Goal: Task Accomplishment & Management: Use online tool/utility

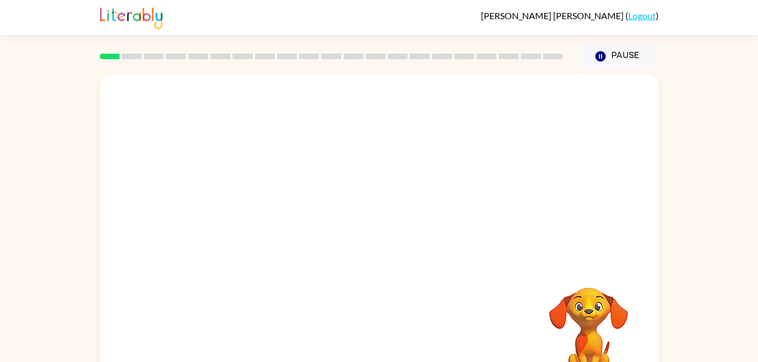
scroll to position [34, 0]
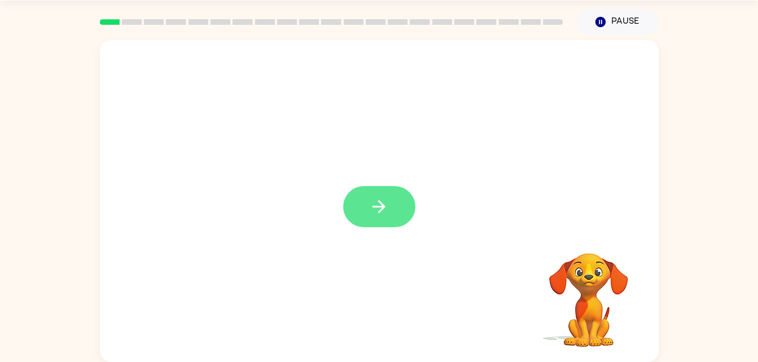
click at [389, 213] on button "button" at bounding box center [379, 206] width 72 height 41
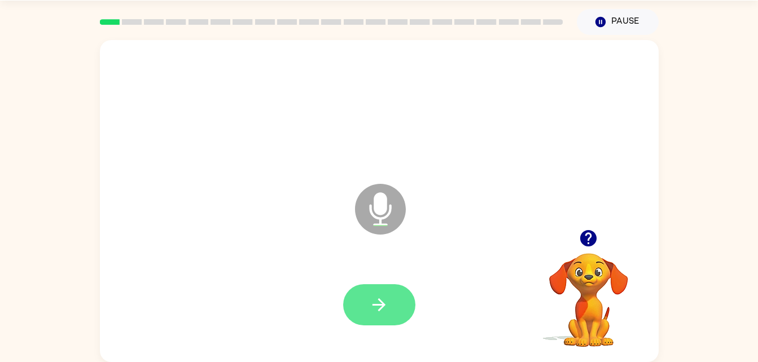
click at [399, 307] on button "button" at bounding box center [379, 305] width 72 height 41
click at [389, 312] on button "button" at bounding box center [379, 305] width 72 height 41
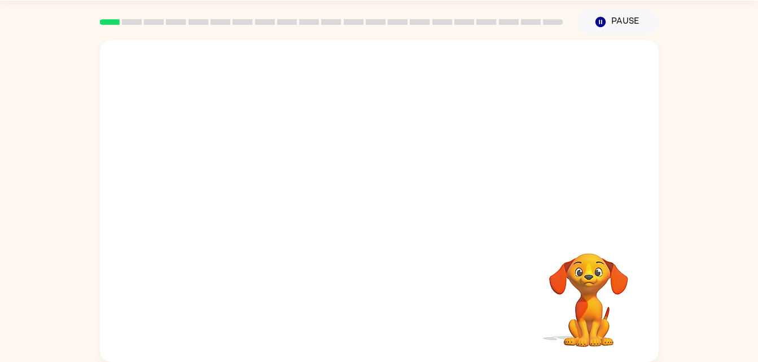
click at [585, 318] on video "Your browser must support playing .mp4 files to use Literably. Please try using…" at bounding box center [588, 292] width 113 height 113
click at [587, 303] on video "Your browser must support playing .mp4 files to use Literably. Please try using…" at bounding box center [588, 292] width 113 height 113
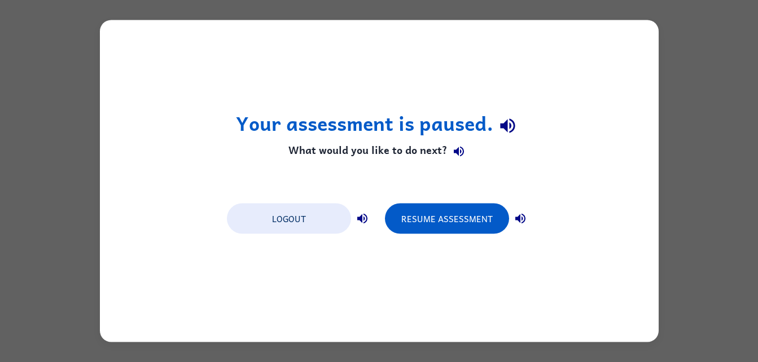
scroll to position [0, 0]
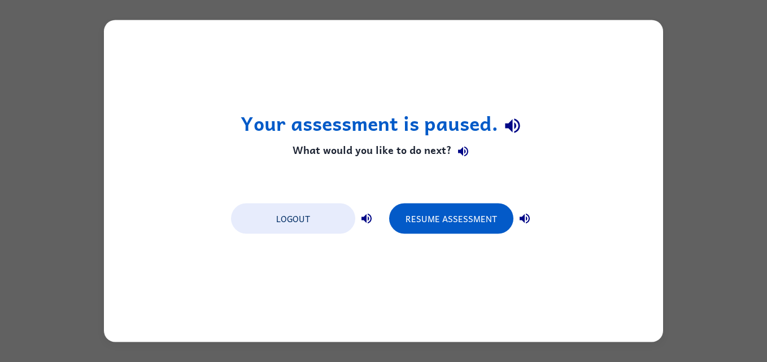
click at [48, 230] on div "Your assessment is paused. What would you like to do next? Logout Resume Assess…" at bounding box center [383, 181] width 767 height 362
click at [47, 224] on div "Your assessment is paused. What would you like to do next? Logout Resume Assess…" at bounding box center [383, 181] width 767 height 362
click at [637, 151] on div "Your assessment is paused. What would you like to do next? Logout Resume Assess…" at bounding box center [383, 181] width 559 height 322
click at [694, 111] on div "Your assessment is paused. What would you like to do next? Logout Resume Assess…" at bounding box center [383, 181] width 767 height 362
click at [692, 94] on div "Your assessment is paused. What would you like to do next? Logout Resume Assess…" at bounding box center [383, 181] width 767 height 362
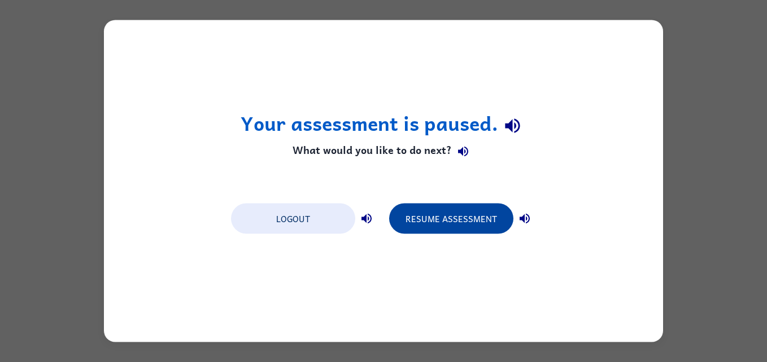
click at [444, 216] on button "Resume Assessment" at bounding box center [451, 219] width 124 height 30
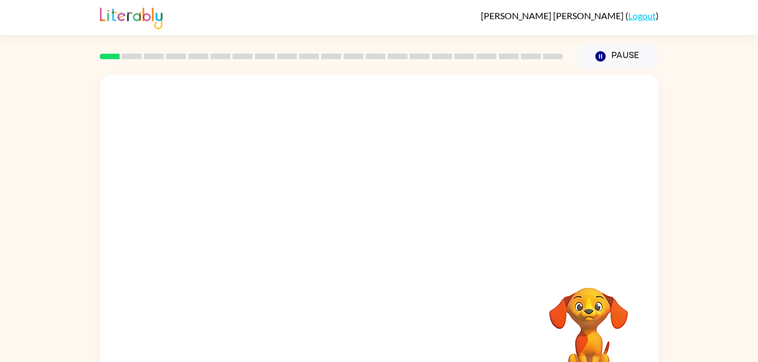
scroll to position [34, 0]
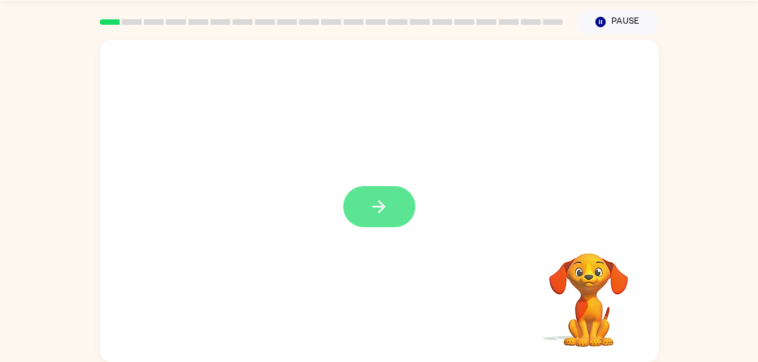
click at [378, 212] on icon "button" at bounding box center [379, 207] width 20 height 20
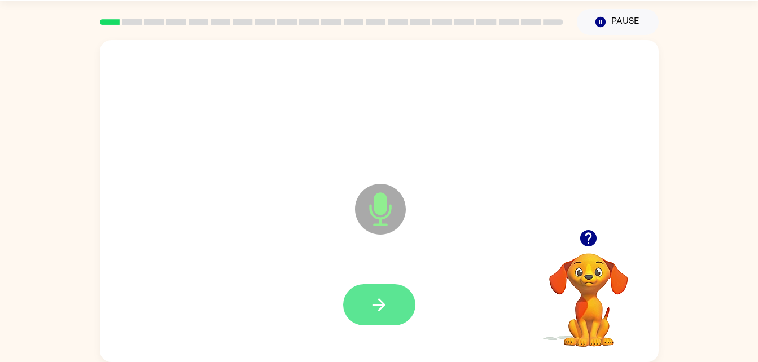
click at [392, 316] on button "button" at bounding box center [379, 305] width 72 height 41
click at [379, 317] on button "button" at bounding box center [379, 305] width 72 height 41
click at [375, 321] on button "button" at bounding box center [379, 305] width 72 height 41
click at [592, 247] on icon "button" at bounding box center [589, 239] width 20 height 20
click at [385, 307] on icon "button" at bounding box center [379, 305] width 20 height 20
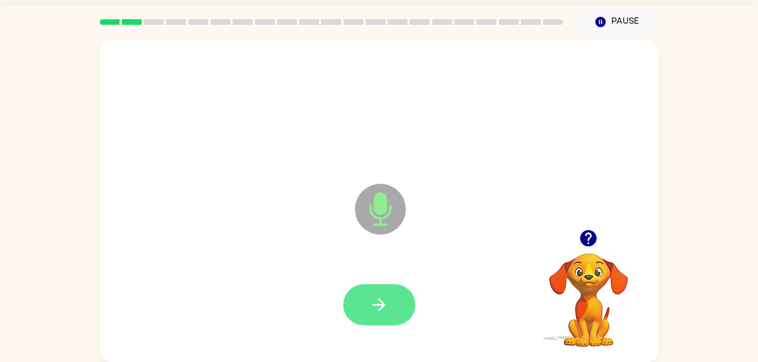
click at [378, 302] on icon "button" at bounding box center [379, 305] width 20 height 20
click at [370, 316] on button "button" at bounding box center [379, 305] width 72 height 41
click at [389, 320] on button "button" at bounding box center [379, 305] width 72 height 41
click at [393, 301] on button "button" at bounding box center [379, 305] width 72 height 41
click at [370, 320] on button "button" at bounding box center [379, 305] width 72 height 41
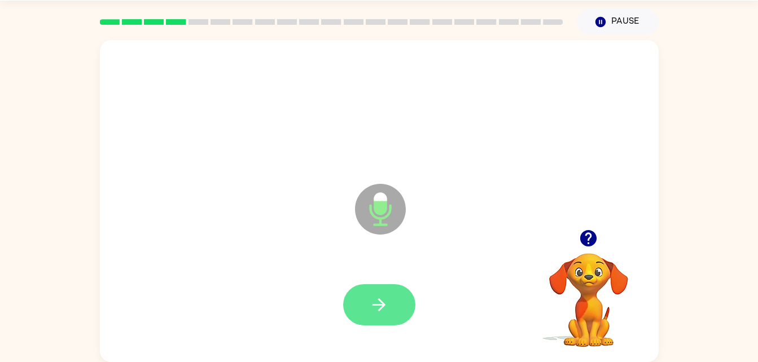
click at [401, 297] on button "button" at bounding box center [379, 305] width 72 height 41
click at [384, 317] on button "button" at bounding box center [379, 305] width 72 height 41
click at [584, 278] on video "Your browser must support playing .mp4 files to use Literably. Please try using…" at bounding box center [588, 292] width 113 height 113
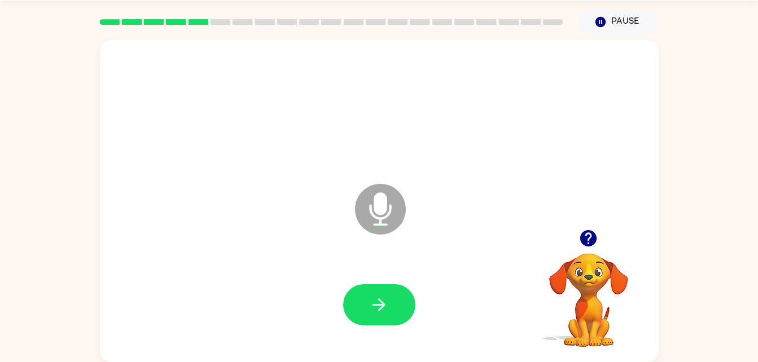
click at [585, 279] on video "Your browser must support playing .mp4 files to use Literably. Please try using…" at bounding box center [588, 292] width 113 height 113
click at [588, 285] on video "Your browser must support playing .mp4 files to use Literably. Please try using…" at bounding box center [588, 292] width 113 height 113
click at [586, 233] on icon "button" at bounding box center [588, 238] width 16 height 16
click at [364, 309] on button "button" at bounding box center [379, 305] width 72 height 41
click at [392, 309] on button "button" at bounding box center [379, 305] width 72 height 41
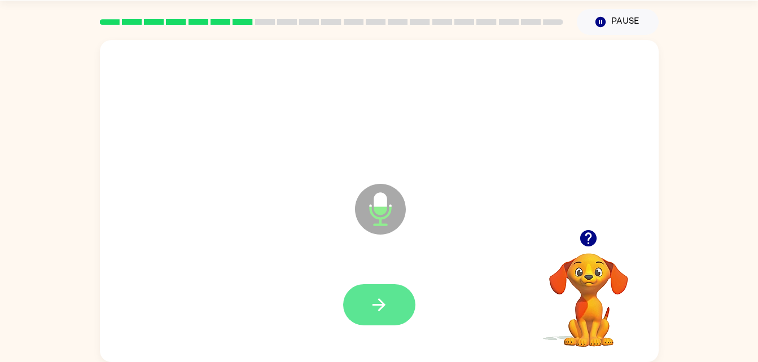
click at [384, 316] on button "button" at bounding box center [379, 305] width 72 height 41
click at [380, 312] on icon "button" at bounding box center [379, 305] width 20 height 20
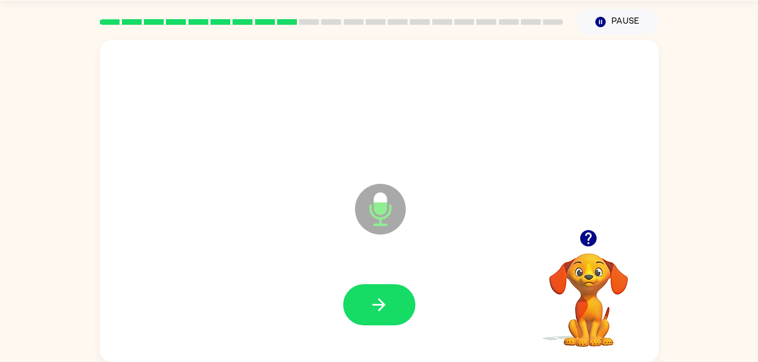
click at [579, 237] on icon "button" at bounding box center [589, 239] width 20 height 20
click at [376, 304] on icon "button" at bounding box center [379, 305] width 20 height 20
click at [377, 309] on icon "button" at bounding box center [379, 305] width 20 height 20
click at [401, 300] on button "button" at bounding box center [379, 305] width 72 height 41
click at [382, 310] on icon "button" at bounding box center [379, 305] width 20 height 20
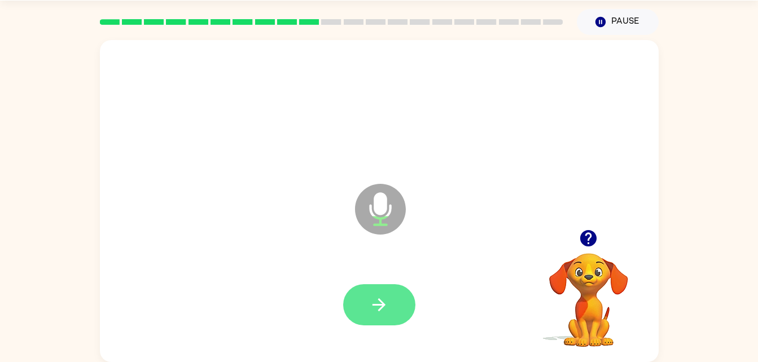
click at [371, 322] on button "button" at bounding box center [379, 305] width 72 height 41
click at [379, 299] on icon "button" at bounding box center [379, 305] width 20 height 20
click at [375, 320] on button "button" at bounding box center [379, 305] width 72 height 41
click at [386, 320] on button "button" at bounding box center [379, 305] width 72 height 41
click at [383, 309] on icon "button" at bounding box center [379, 305] width 20 height 20
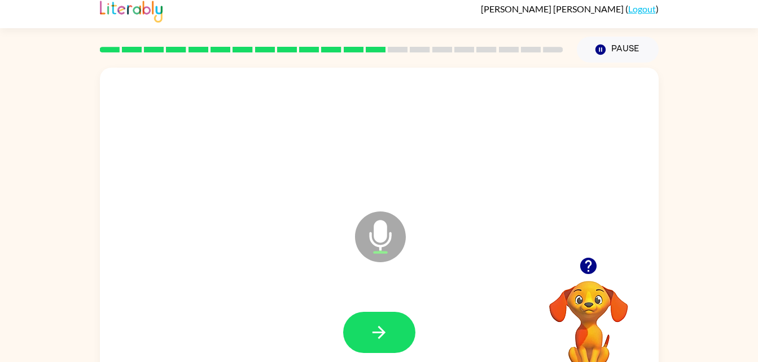
scroll to position [0, 0]
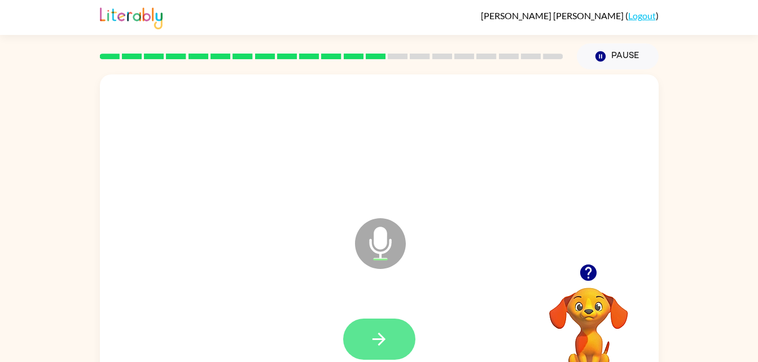
click at [367, 351] on button "button" at bounding box center [379, 339] width 72 height 41
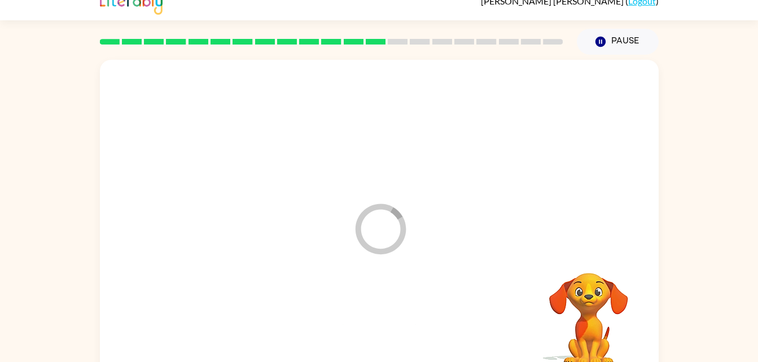
scroll to position [34, 0]
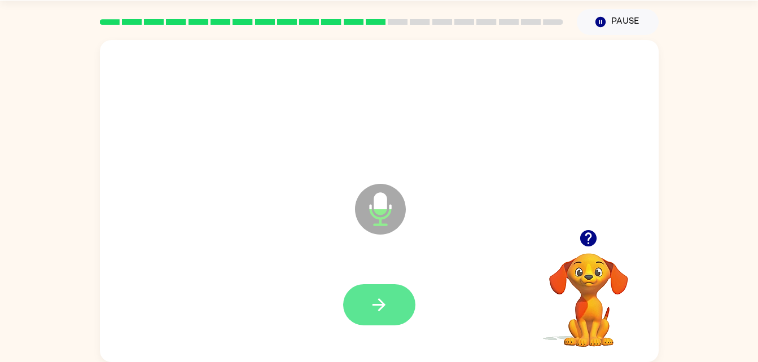
click at [366, 309] on button "button" at bounding box center [379, 305] width 72 height 41
click at [375, 321] on button "button" at bounding box center [379, 305] width 72 height 41
click at [383, 305] on icon "button" at bounding box center [379, 305] width 13 height 13
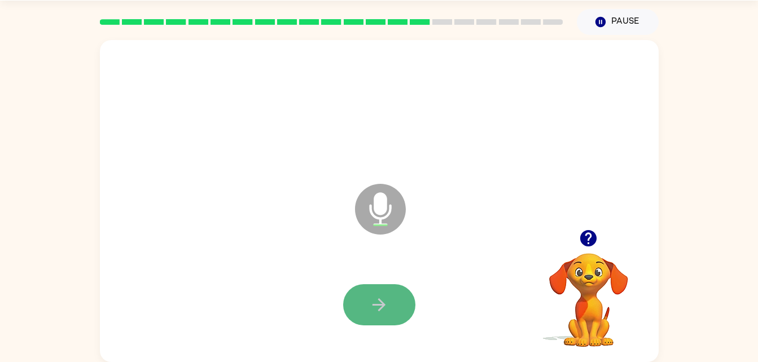
click at [376, 297] on icon "button" at bounding box center [379, 305] width 20 height 20
click at [373, 304] on icon "button" at bounding box center [379, 305] width 20 height 20
click at [378, 310] on div at bounding box center [379, 305] width 72 height 41
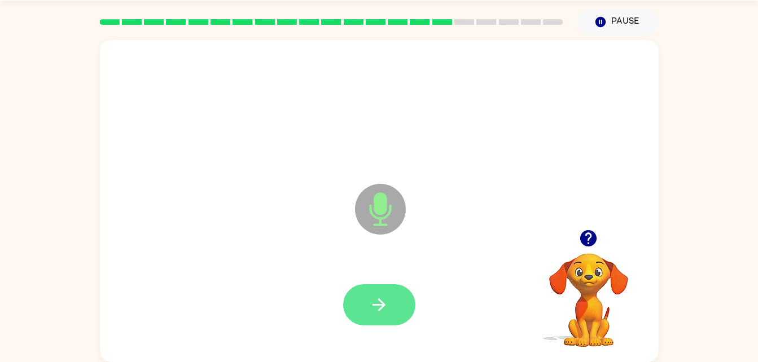
click at [375, 317] on button "button" at bounding box center [379, 305] width 72 height 41
click at [383, 291] on button "button" at bounding box center [379, 305] width 72 height 41
click at [386, 293] on button "button" at bounding box center [379, 305] width 72 height 41
click at [368, 308] on button "button" at bounding box center [379, 305] width 72 height 41
click at [387, 305] on icon "button" at bounding box center [379, 305] width 20 height 20
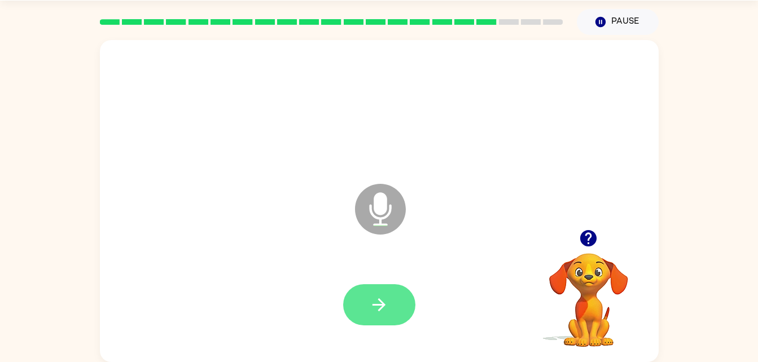
click at [379, 318] on button "button" at bounding box center [379, 305] width 72 height 41
click at [387, 312] on icon "button" at bounding box center [379, 305] width 20 height 20
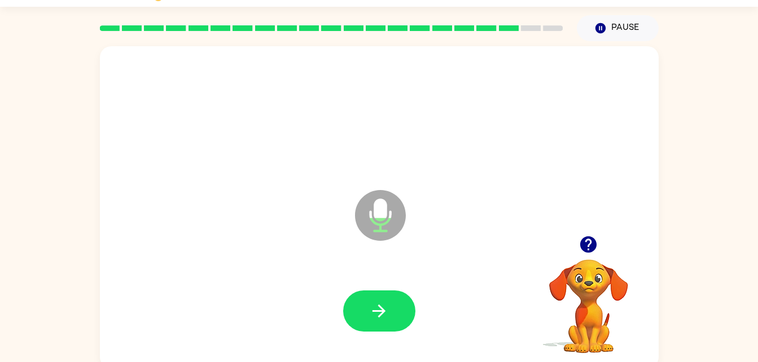
scroll to position [25, 0]
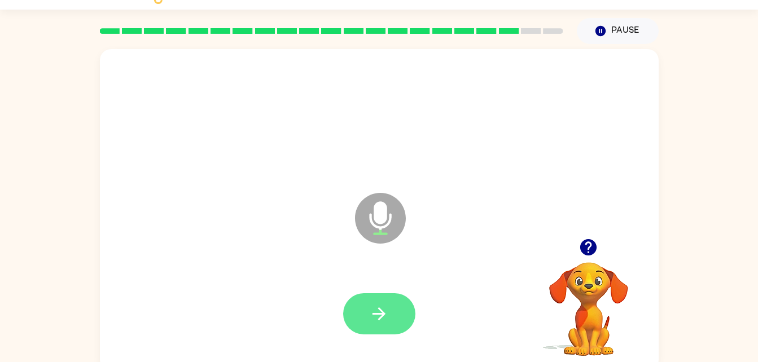
click at [371, 315] on icon "button" at bounding box center [379, 314] width 20 height 20
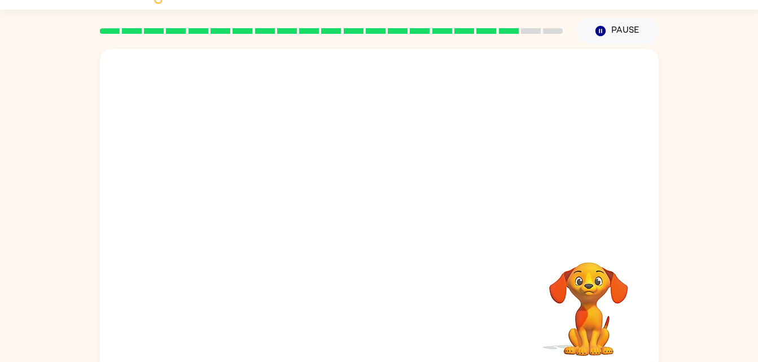
scroll to position [34, 0]
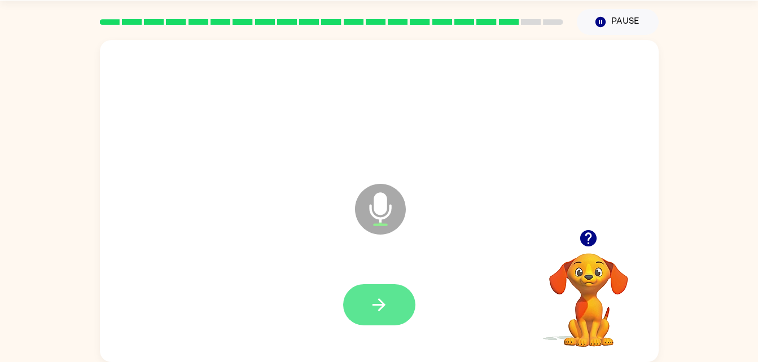
click at [369, 298] on button "button" at bounding box center [379, 305] width 72 height 41
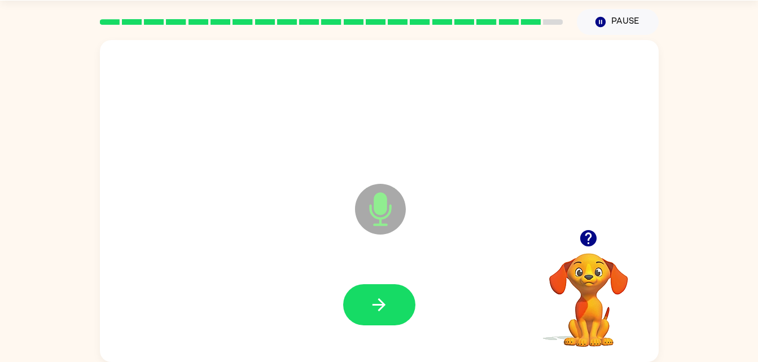
click at [415, 322] on div at bounding box center [379, 305] width 72 height 41
click at [369, 290] on button "button" at bounding box center [379, 305] width 72 height 41
click at [371, 308] on icon "button" at bounding box center [379, 305] width 20 height 20
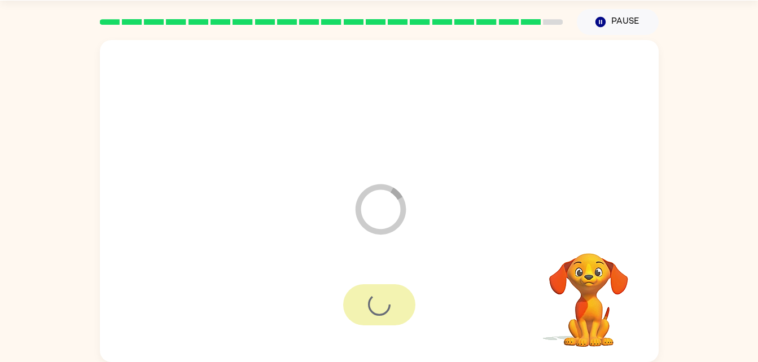
scroll to position [14, 0]
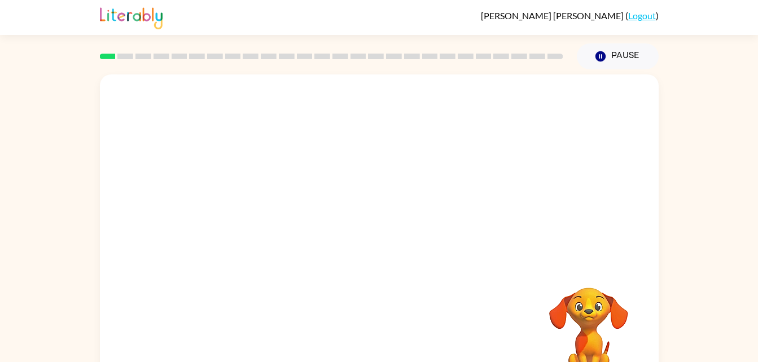
scroll to position [34, 0]
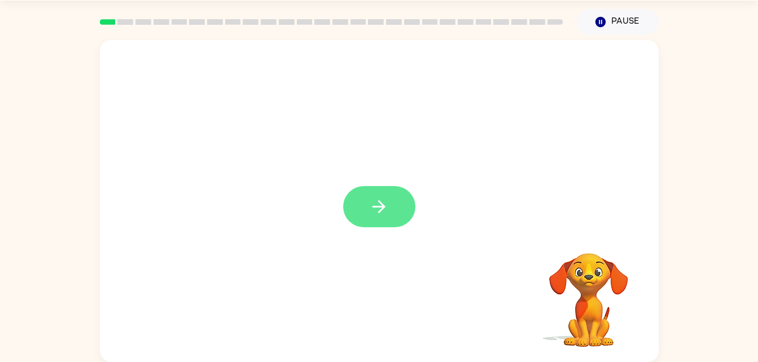
click at [388, 209] on icon "button" at bounding box center [379, 207] width 20 height 20
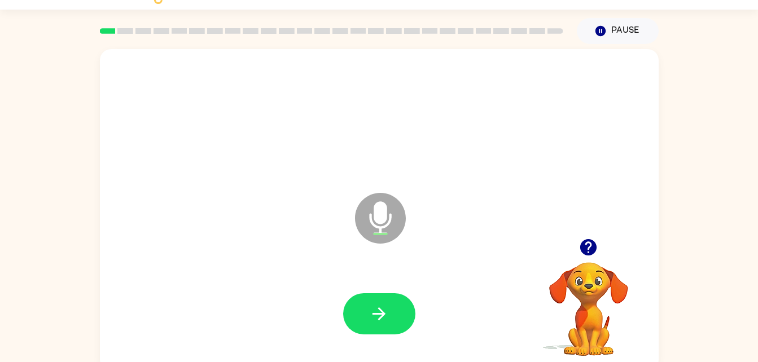
scroll to position [20, 0]
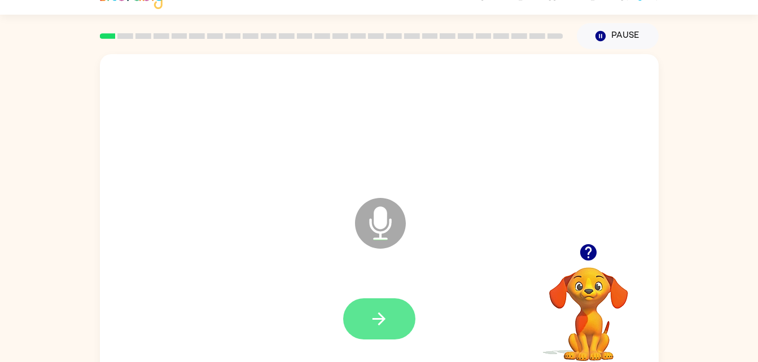
click at [396, 323] on button "button" at bounding box center [379, 319] width 72 height 41
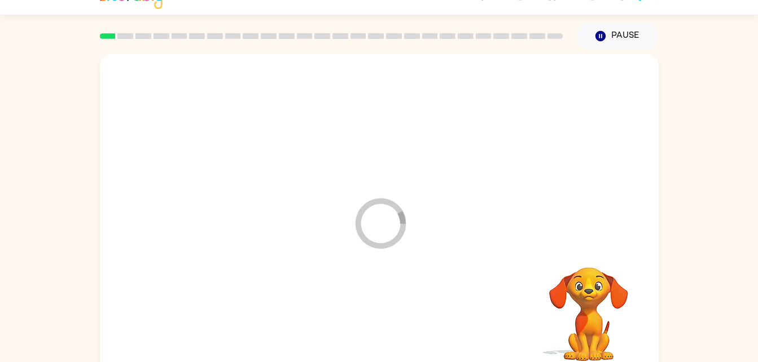
scroll to position [34, 0]
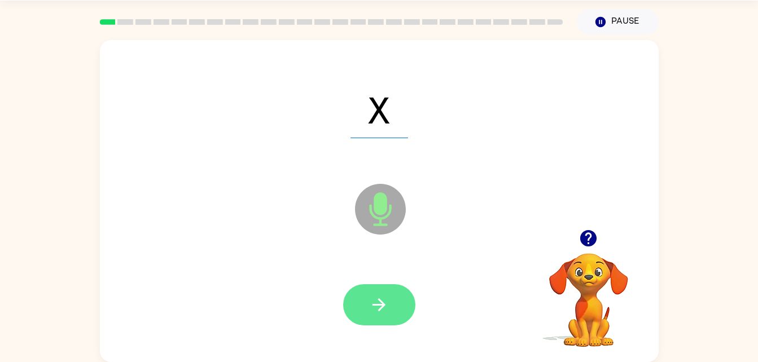
click at [391, 309] on button "button" at bounding box center [379, 305] width 72 height 41
click at [384, 307] on icon "button" at bounding box center [379, 305] width 13 height 13
click at [396, 309] on button "button" at bounding box center [379, 305] width 72 height 41
click at [393, 306] on button "button" at bounding box center [379, 305] width 72 height 41
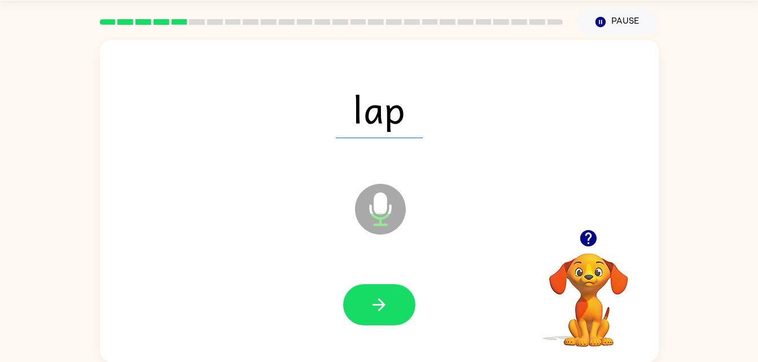
click at [585, 248] on icon "button" at bounding box center [589, 239] width 20 height 20
click at [395, 323] on button "button" at bounding box center [379, 305] width 72 height 41
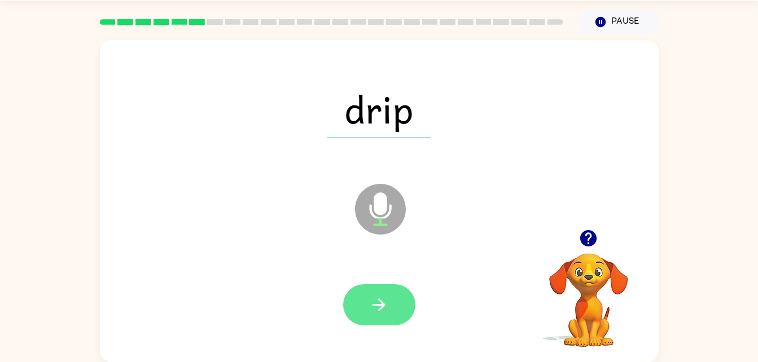
click at [368, 304] on button "button" at bounding box center [379, 305] width 72 height 41
click at [381, 313] on icon "button" at bounding box center [379, 305] width 20 height 20
click at [396, 319] on button "button" at bounding box center [379, 305] width 72 height 41
click at [387, 301] on icon "button" at bounding box center [379, 305] width 20 height 20
click at [403, 314] on button "button" at bounding box center [379, 305] width 72 height 41
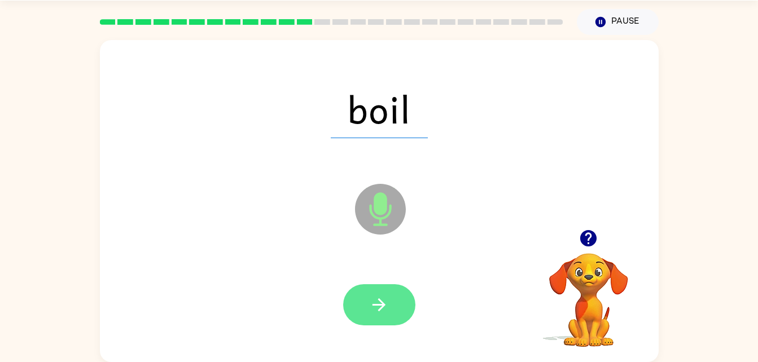
click at [378, 306] on icon "button" at bounding box center [379, 305] width 20 height 20
click at [379, 300] on icon "button" at bounding box center [379, 305] width 13 height 13
click at [378, 324] on button "button" at bounding box center [379, 305] width 72 height 41
click at [379, 300] on icon "button" at bounding box center [379, 305] width 13 height 13
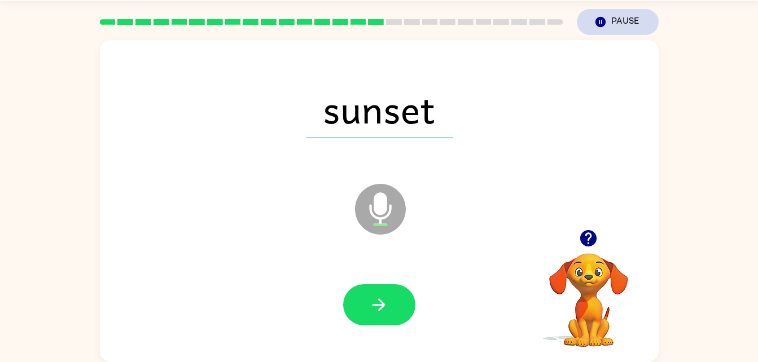
click at [623, 11] on button "Pause Pause" at bounding box center [618, 22] width 82 height 26
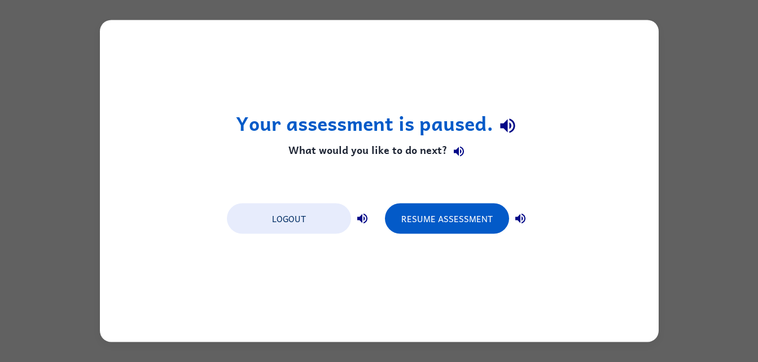
scroll to position [0, 0]
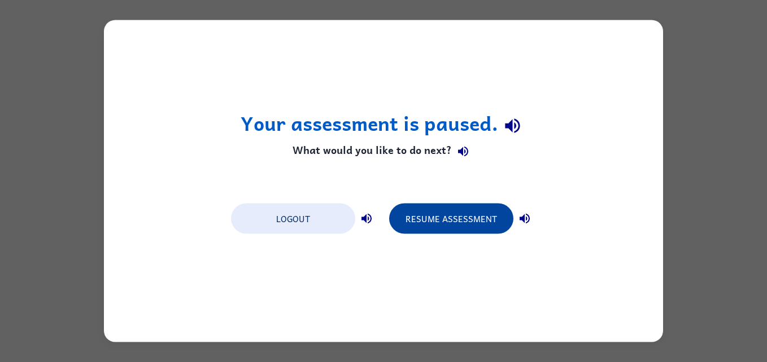
click at [444, 226] on button "Resume Assessment" at bounding box center [451, 219] width 124 height 30
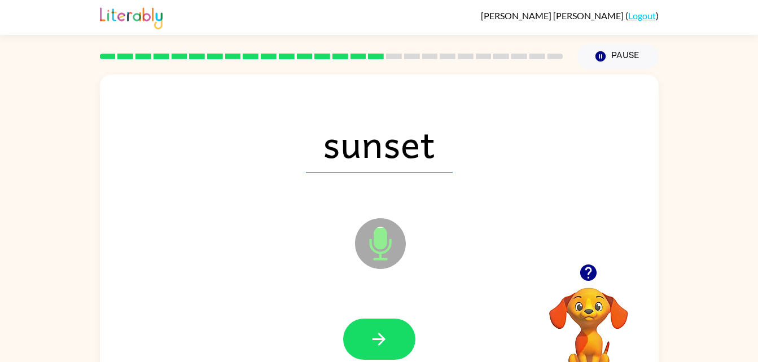
scroll to position [34, 0]
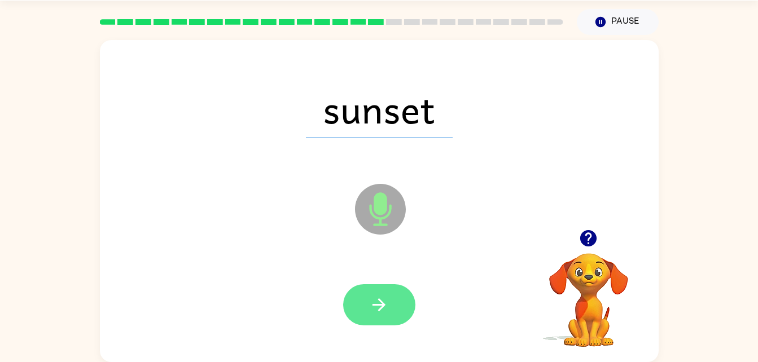
click at [380, 320] on button "button" at bounding box center [379, 305] width 72 height 41
click at [388, 313] on icon "button" at bounding box center [379, 305] width 20 height 20
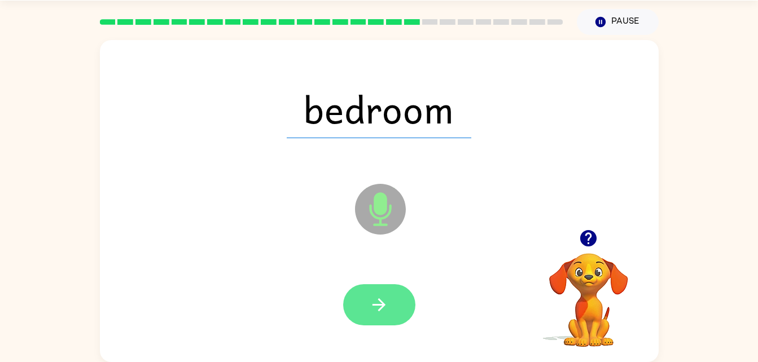
click at [373, 295] on icon "button" at bounding box center [379, 305] width 20 height 20
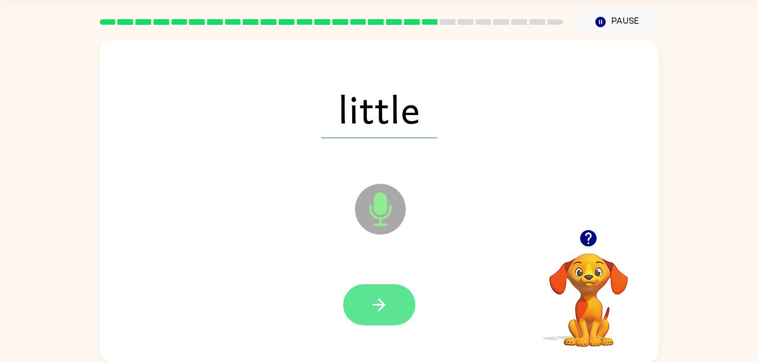
click at [378, 310] on icon "button" at bounding box center [379, 305] width 20 height 20
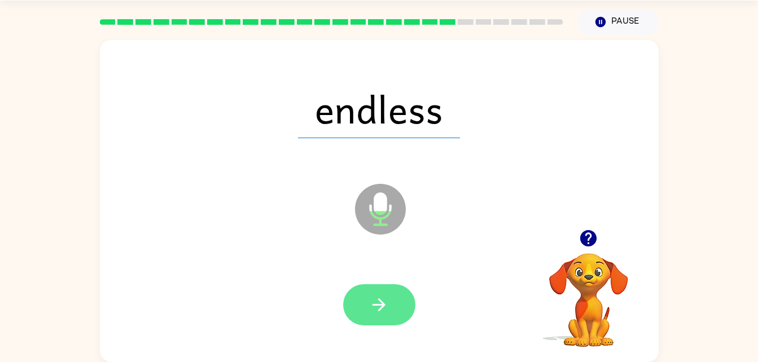
click at [394, 316] on button "button" at bounding box center [379, 305] width 72 height 41
click at [391, 316] on button "button" at bounding box center [379, 305] width 72 height 41
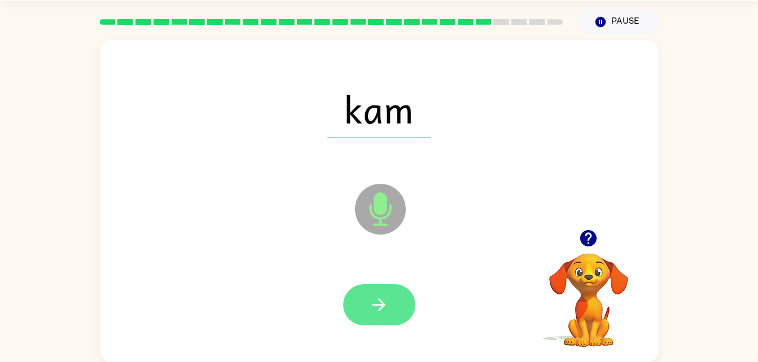
click at [395, 308] on button "button" at bounding box center [379, 305] width 72 height 41
click at [409, 314] on button "button" at bounding box center [379, 305] width 72 height 41
click at [382, 287] on button "button" at bounding box center [379, 305] width 72 height 41
click at [396, 309] on button "button" at bounding box center [379, 305] width 72 height 41
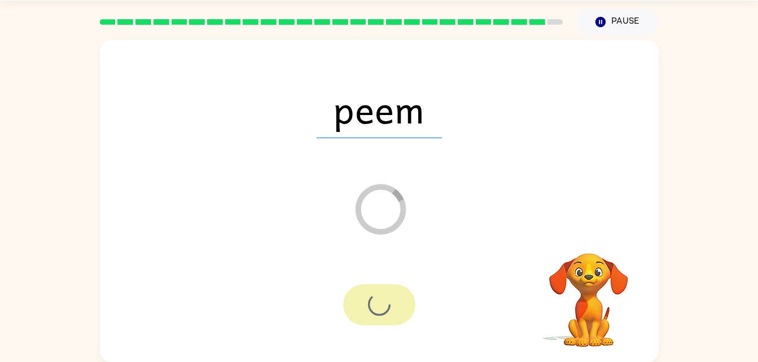
scroll to position [14, 0]
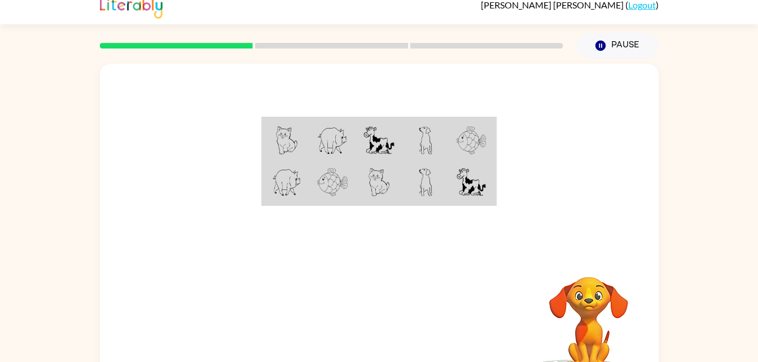
scroll to position [34, 0]
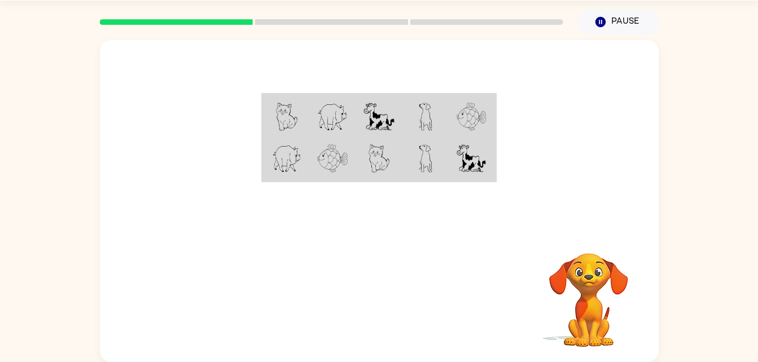
click at [391, 155] on td at bounding box center [379, 159] width 46 height 43
click at [277, 119] on img at bounding box center [286, 117] width 21 height 28
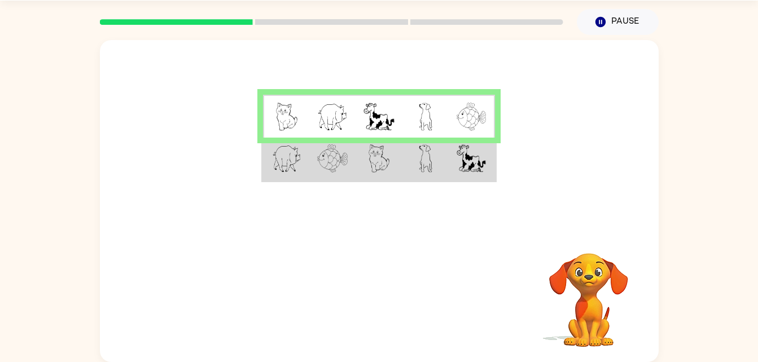
click at [279, 155] on img at bounding box center [286, 159] width 29 height 28
click at [334, 110] on img at bounding box center [332, 117] width 30 height 28
click at [334, 117] on img at bounding box center [332, 117] width 30 height 28
click at [291, 160] on img at bounding box center [286, 159] width 29 height 28
click at [283, 170] on img at bounding box center [286, 159] width 29 height 28
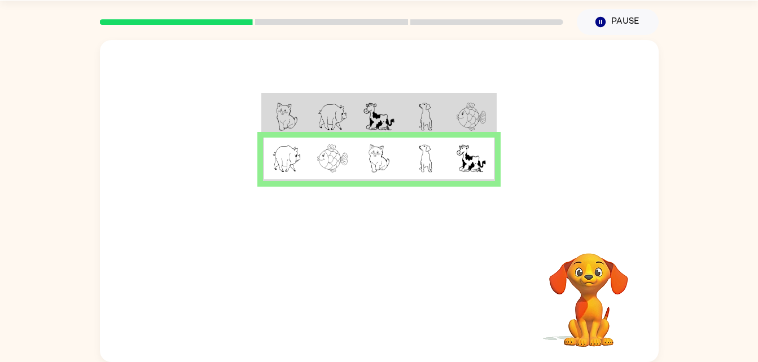
click at [295, 164] on img at bounding box center [286, 159] width 29 height 28
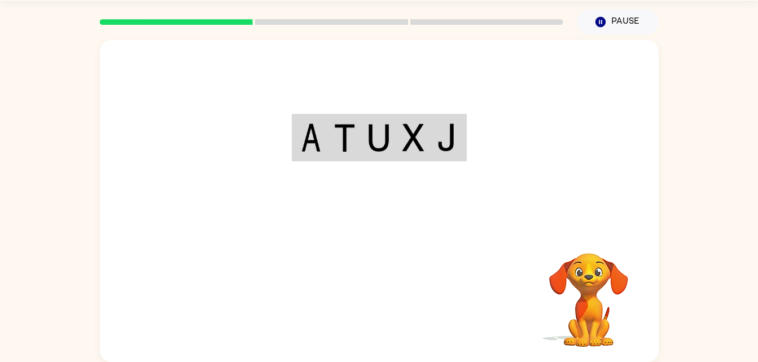
click at [367, 311] on div "Your browser must support playing .mp4 files to use Literably. Please try using…" at bounding box center [379, 201] width 559 height 322
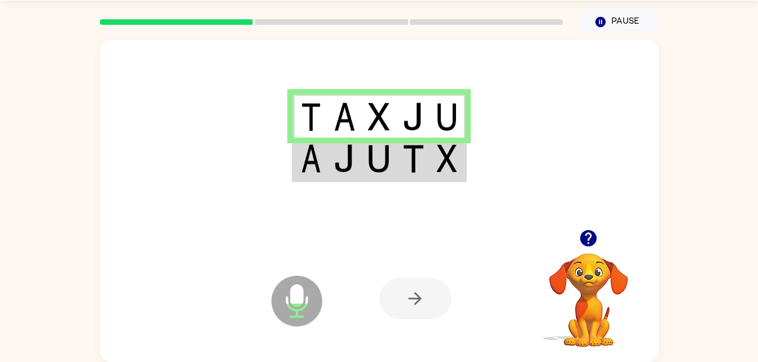
click at [347, 170] on img at bounding box center [344, 159] width 21 height 28
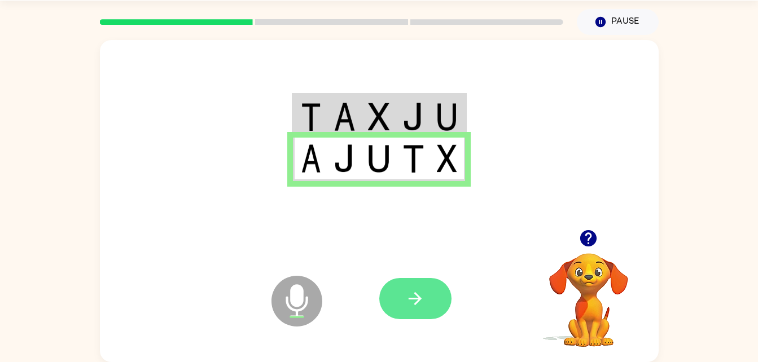
click at [419, 307] on icon "button" at bounding box center [415, 299] width 20 height 20
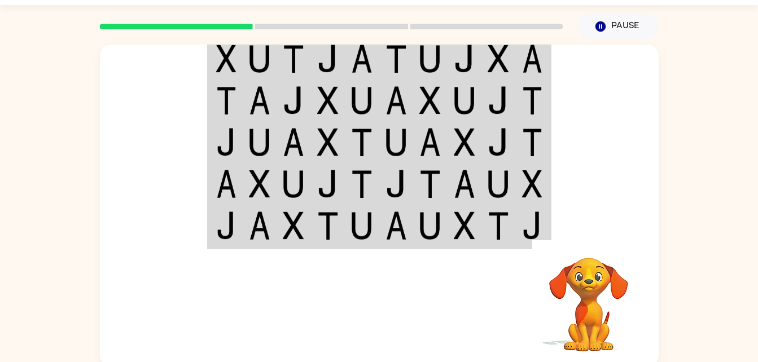
scroll to position [0, 0]
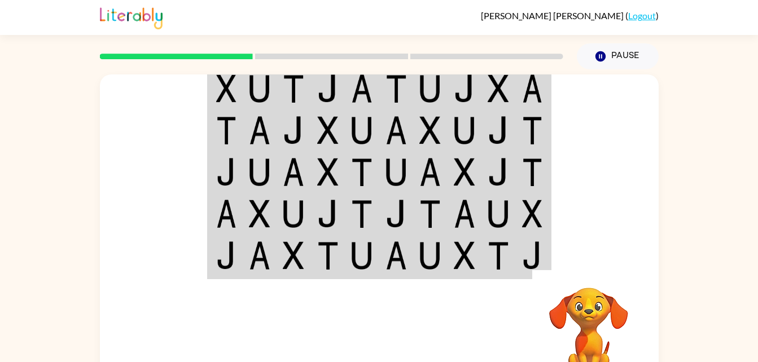
click at [293, 150] on td at bounding box center [294, 131] width 34 height 42
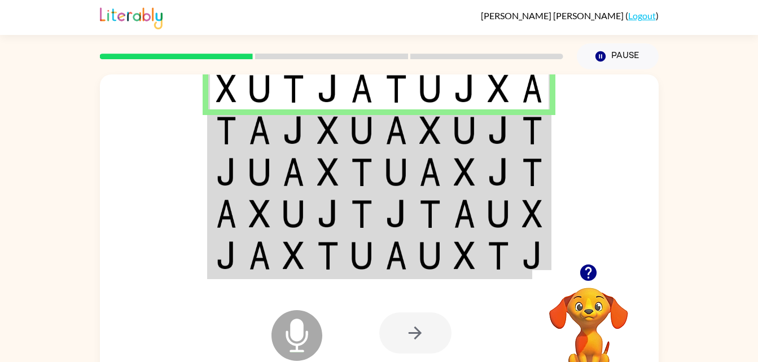
click at [246, 143] on td at bounding box center [260, 131] width 34 height 42
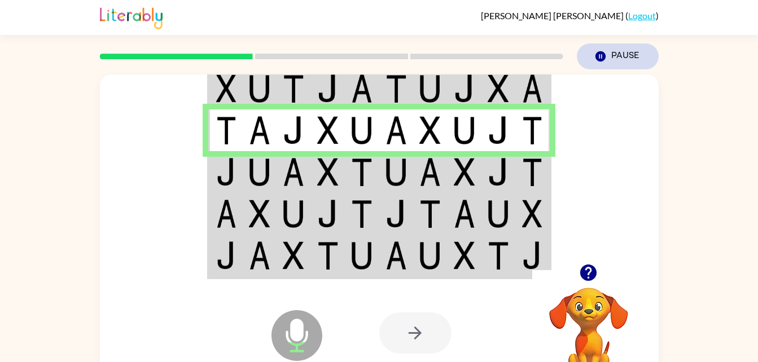
click at [611, 50] on button "Pause Pause" at bounding box center [618, 56] width 82 height 26
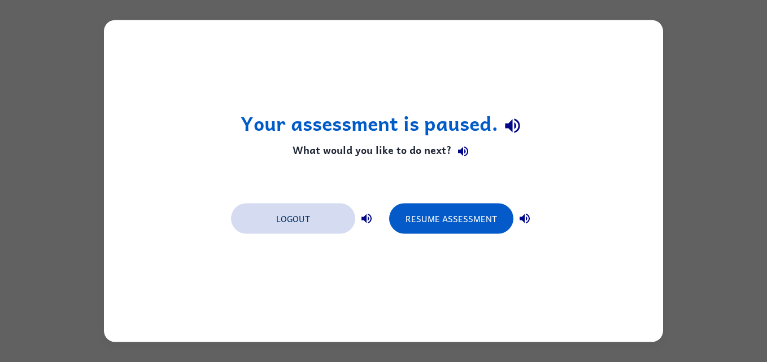
click at [266, 226] on button "Logout" at bounding box center [293, 219] width 124 height 30
